Goal: Information Seeking & Learning: Learn about a topic

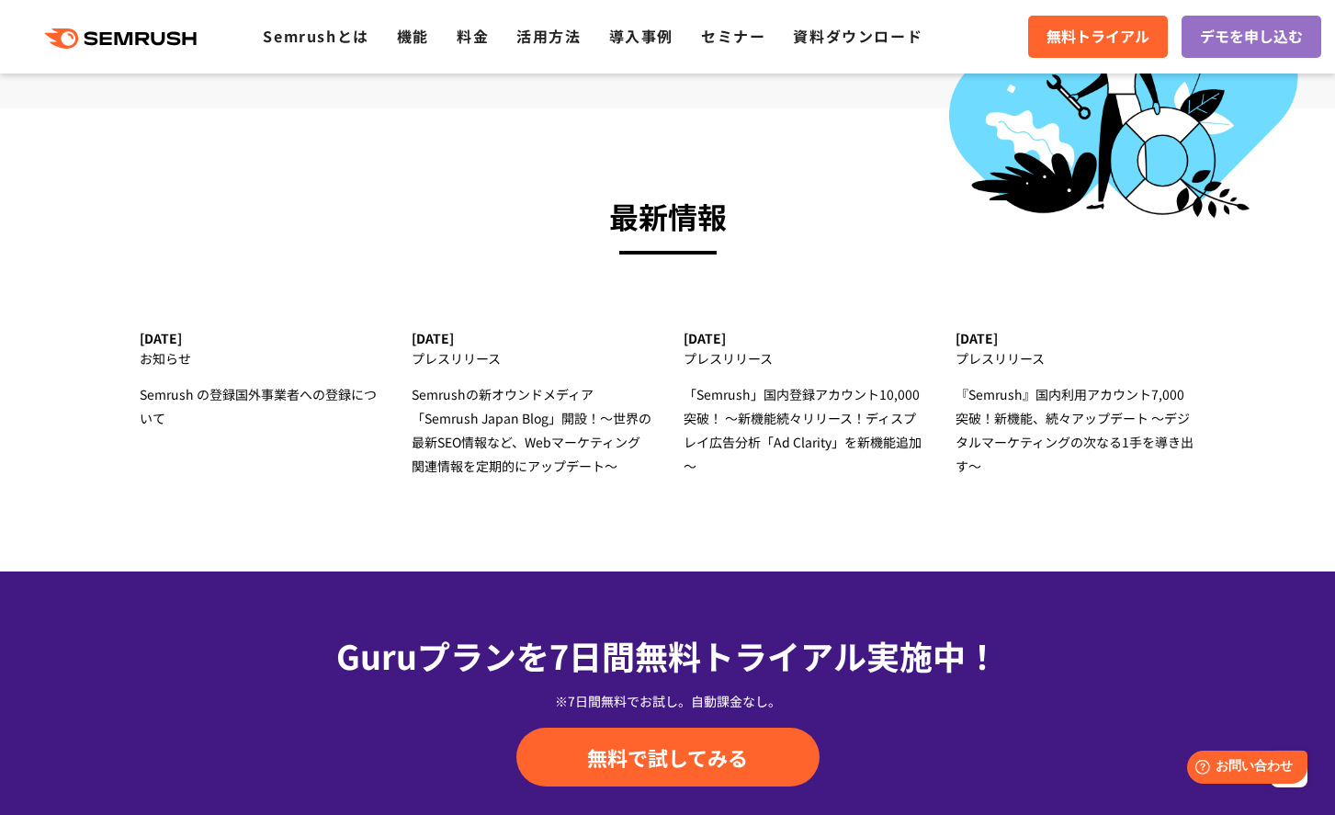
scroll to position [5772, 0]
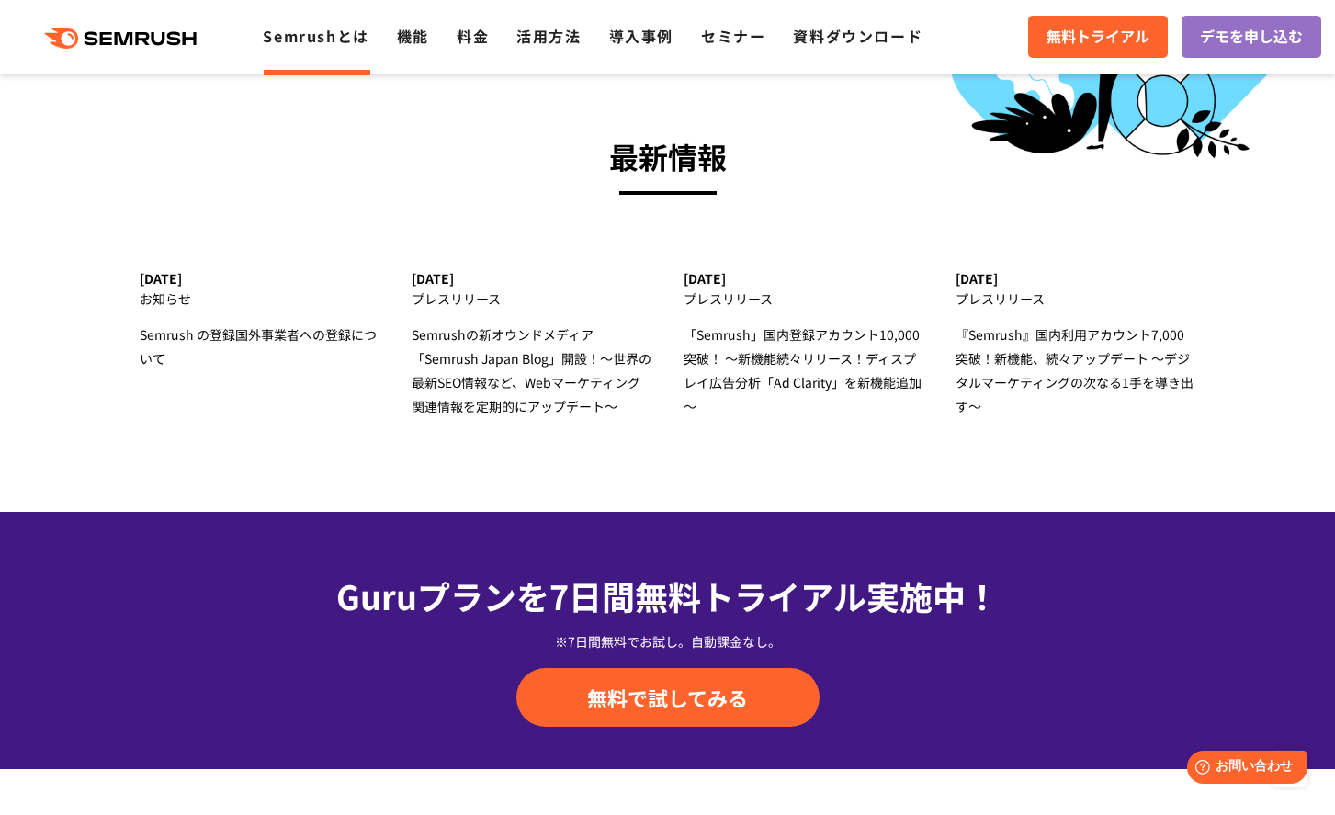
click at [337, 32] on link "Semrushとは" at bounding box center [316, 36] width 106 height 22
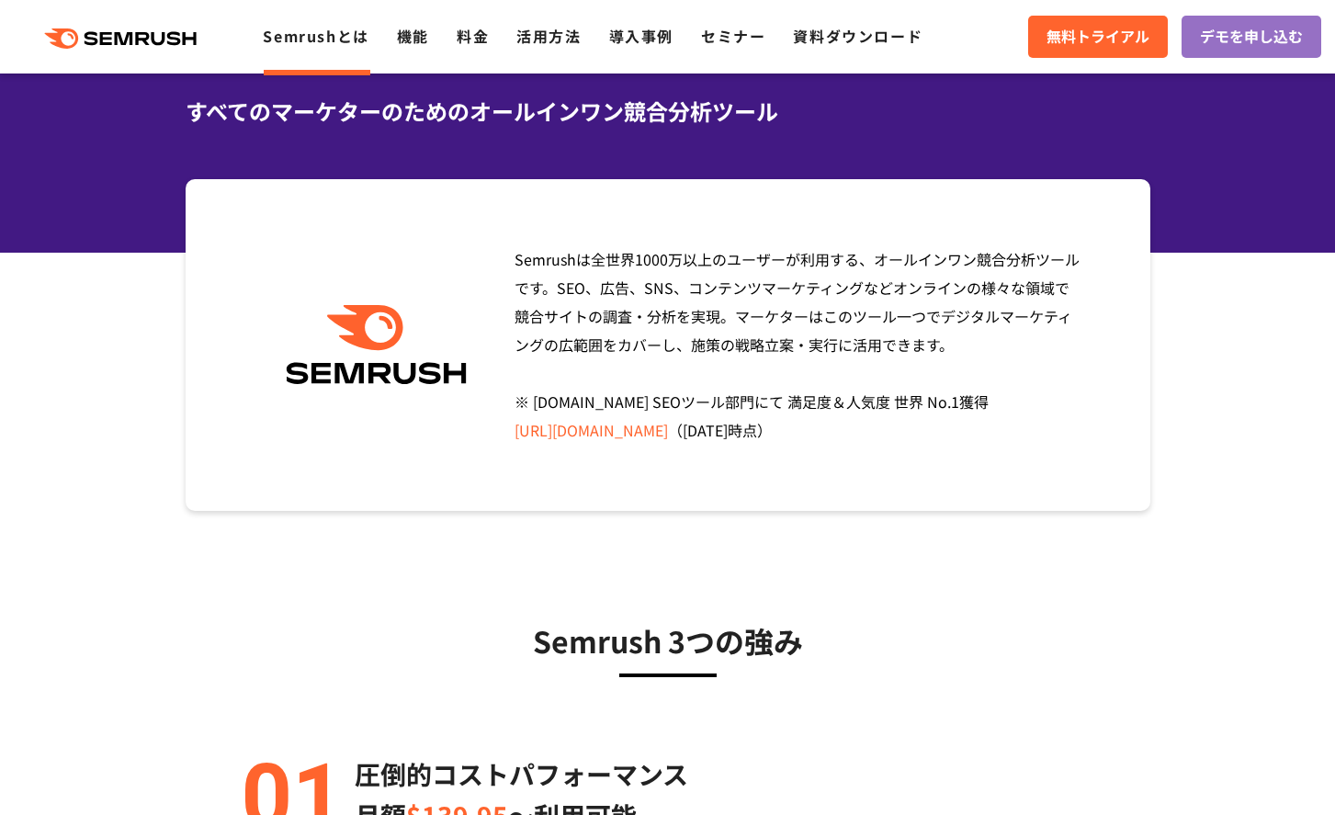
scroll to position [147, 0]
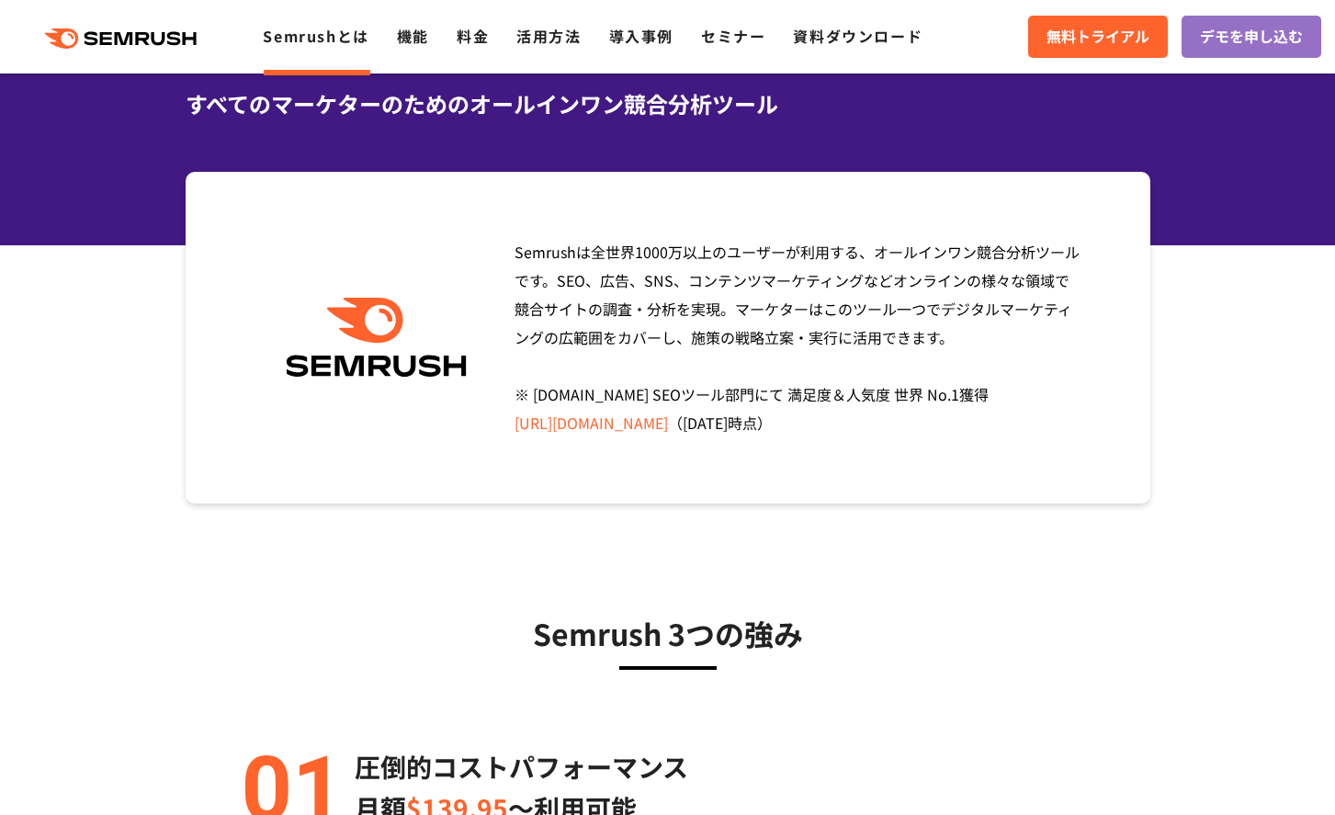
click at [712, 206] on div "Semrushは全世界[DATE]万以上のユーザーが利用する、オールインワン競合分析ツールです。SEO、広告、SNS、コンテンツマーケティングなどオンラインの…" at bounding box center [668, 338] width 965 height 332
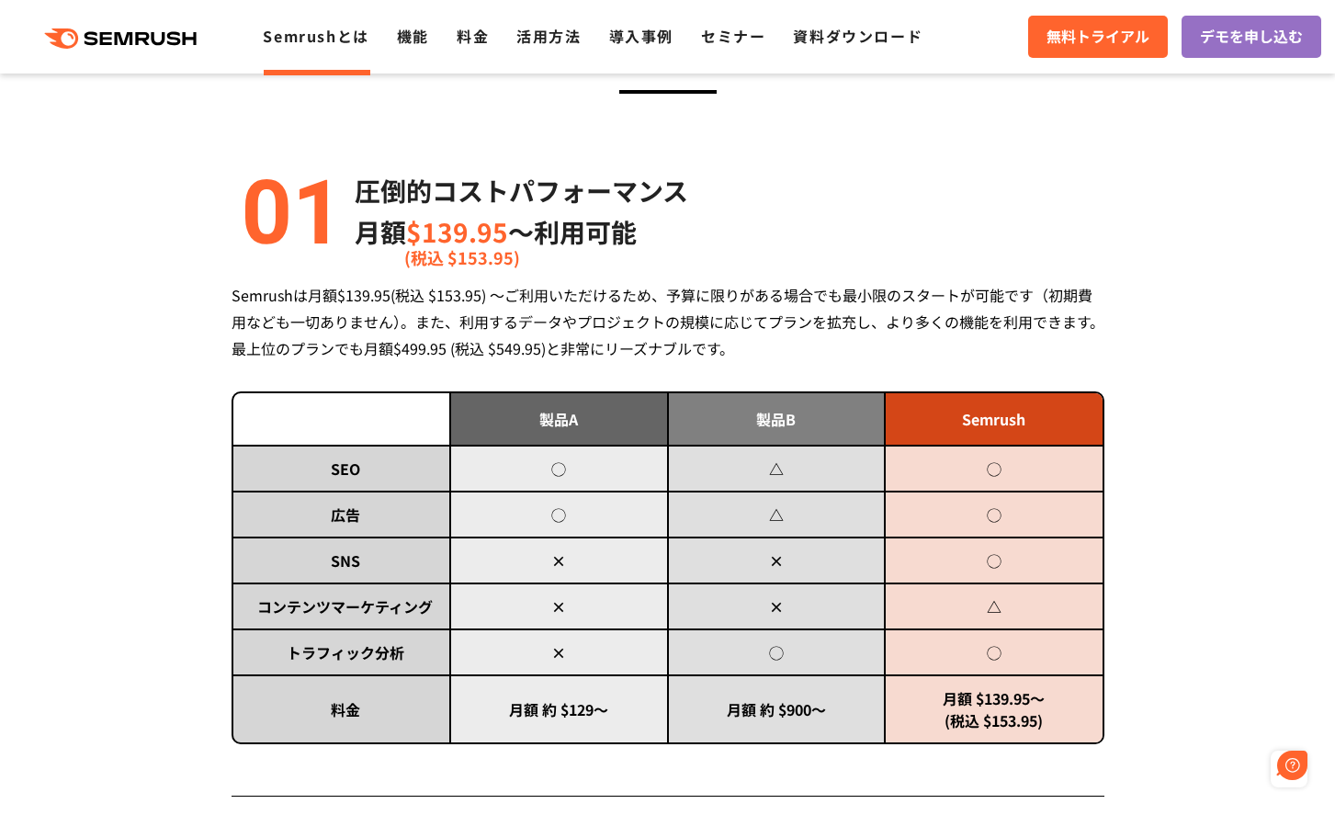
scroll to position [0, 0]
click at [885, 187] on div "圧倒的コストパフォーマンス 月額 $139.95 〜利用可能 (税込 $153.95)" at bounding box center [668, 211] width 873 height 83
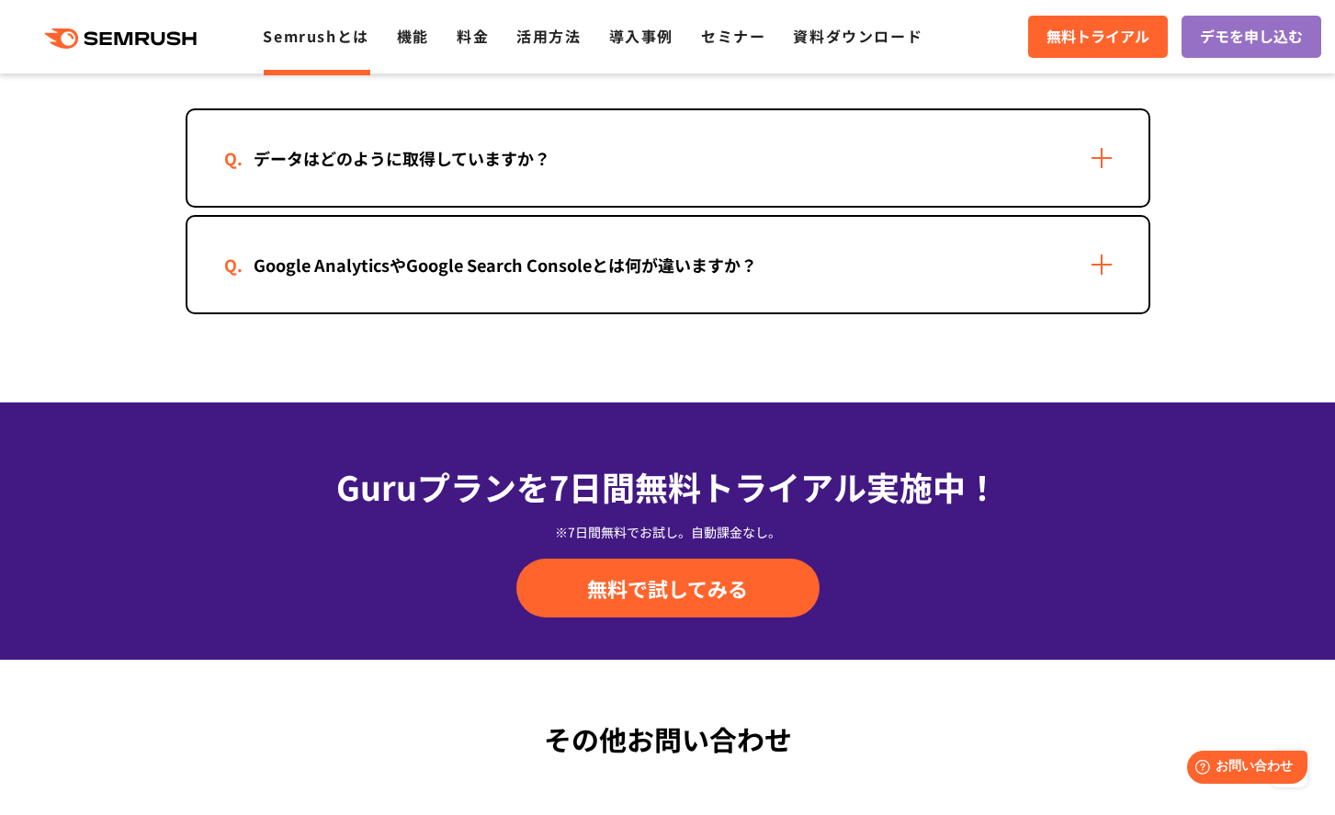
scroll to position [3866, 0]
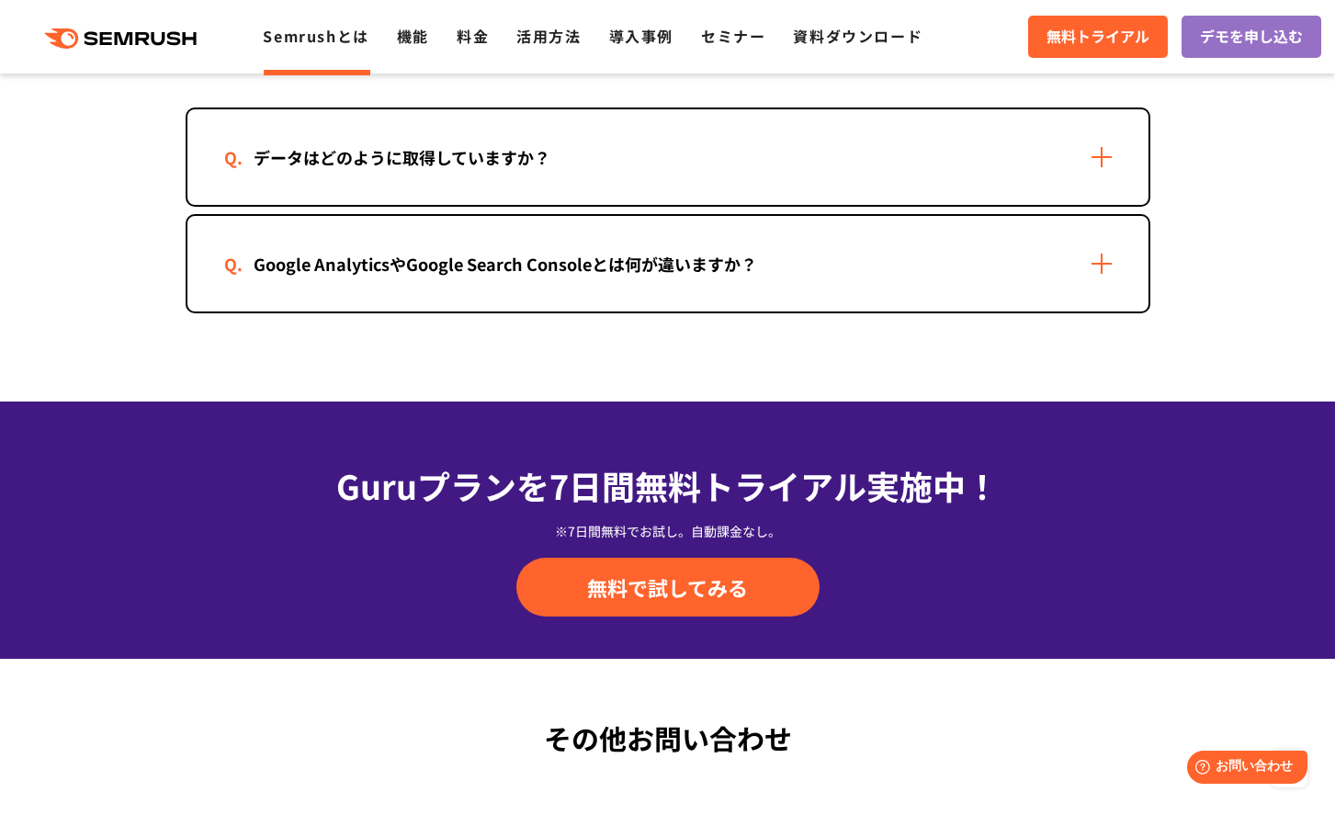
click at [1054, 186] on div "データはどのように取得していますか？" at bounding box center [667, 157] width 961 height 96
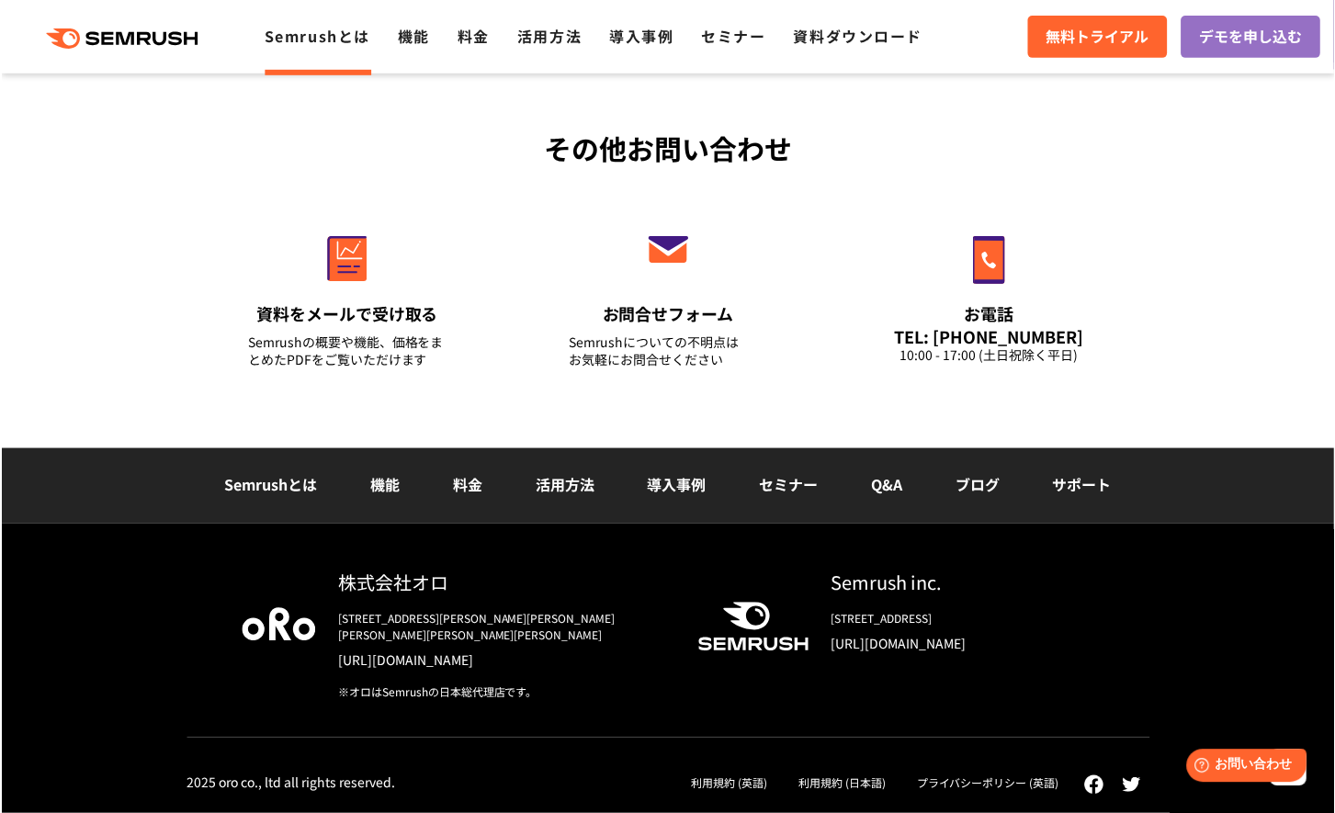
scroll to position [4671, 0]
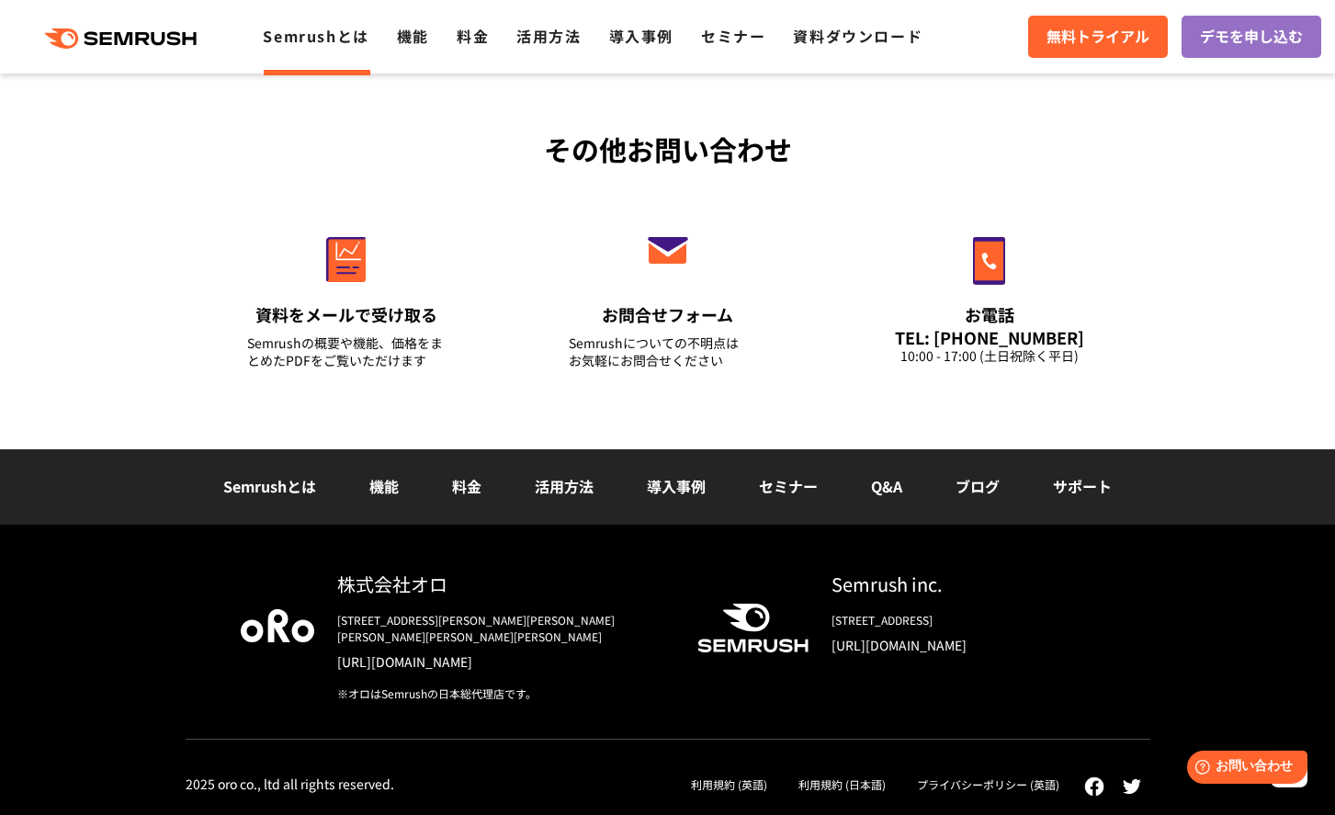
click at [280, 642] on img at bounding box center [278, 625] width 74 height 33
click at [383, 656] on link "[URL][DOMAIN_NAME]" at bounding box center [502, 662] width 331 height 18
